Goal: Navigation & Orientation: Find specific page/section

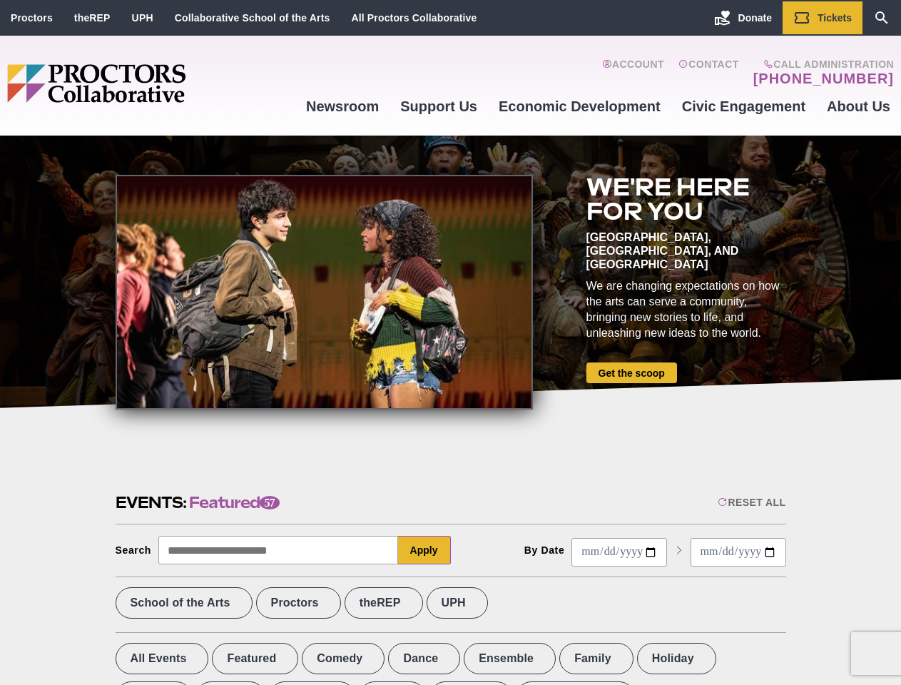
click at [450, 342] on div at bounding box center [324, 292] width 417 height 235
click at [751, 502] on div "Reset All" at bounding box center [752, 502] width 68 height 11
click at [424, 550] on button "Apply" at bounding box center [424, 550] width 53 height 29
